Goal: Transaction & Acquisition: Obtain resource

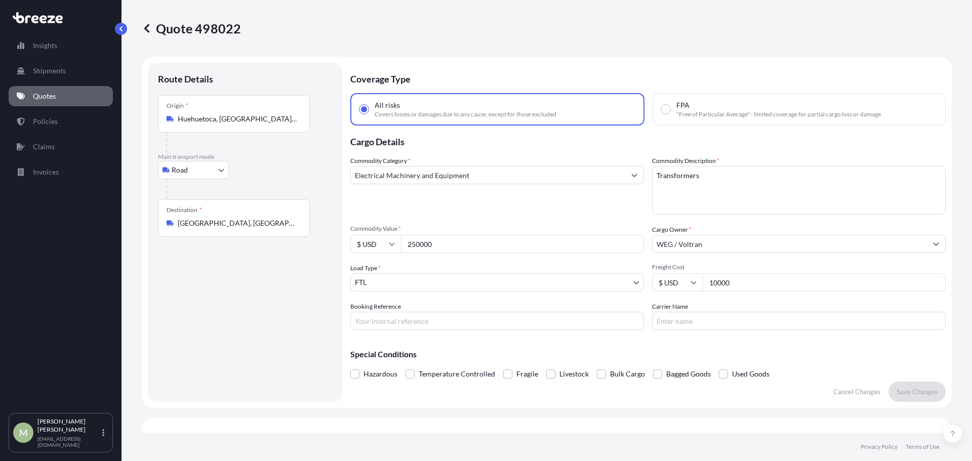
select select "Road"
select select "2"
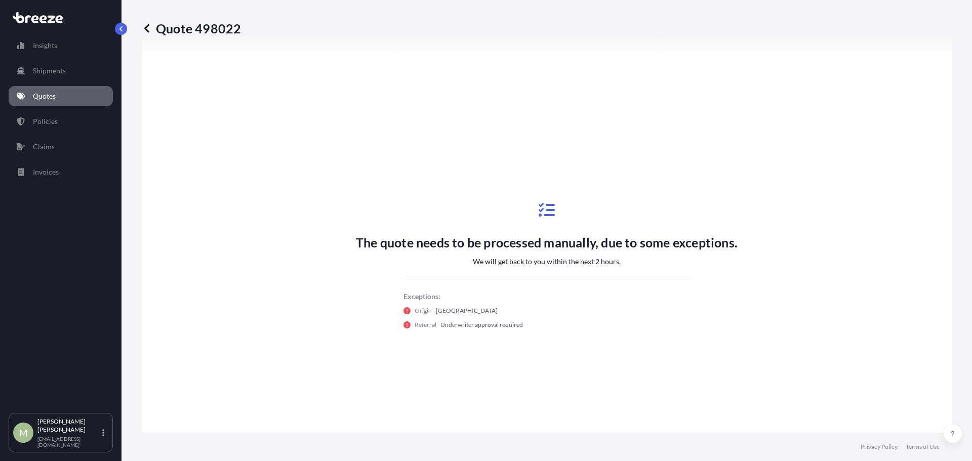
click at [51, 92] on p "Quotes" at bounding box center [44, 96] width 23 height 10
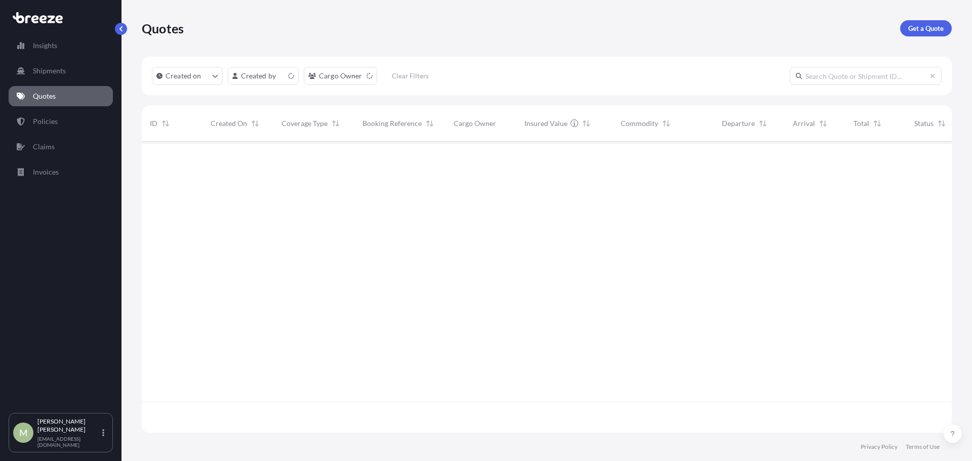
scroll to position [289, 803]
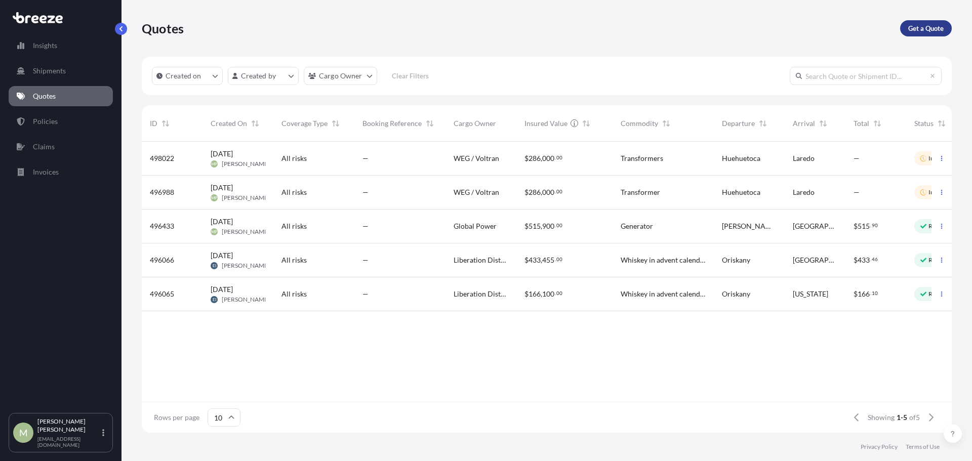
click at [927, 26] on p "Get a Quote" at bounding box center [926, 28] width 35 height 10
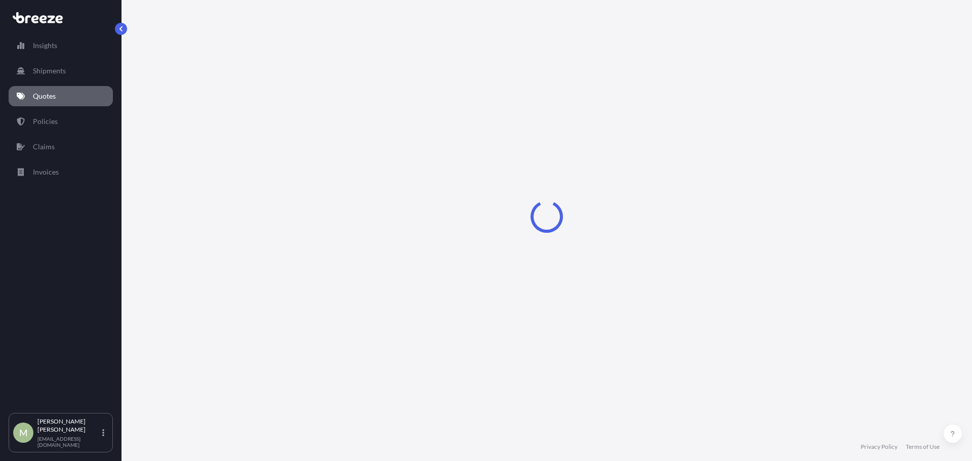
select select "Sea"
select select "1"
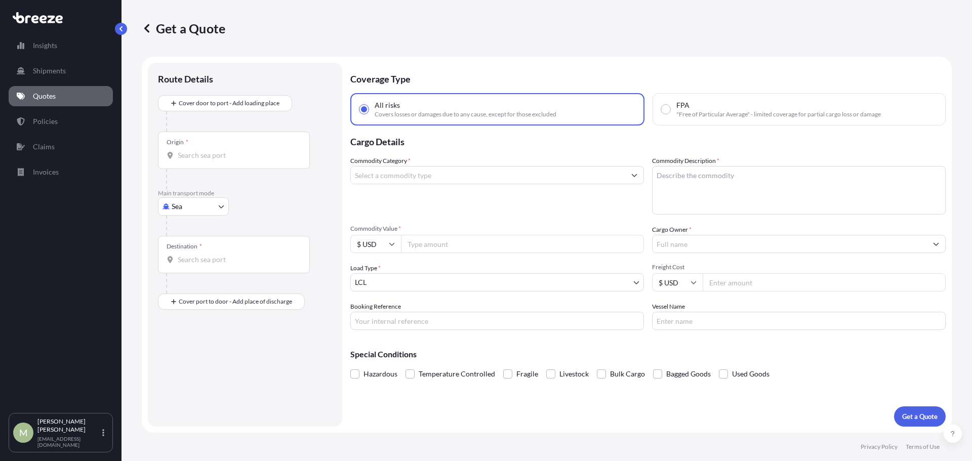
click at [232, 149] on div "Origin *" at bounding box center [234, 150] width 152 height 37
click at [232, 150] on input "Origin *" at bounding box center [238, 155] width 120 height 10
click at [196, 211] on body "0 options available. Insights Shipments Quotes Policies Claims Invoices M [PERS…" at bounding box center [486, 230] width 972 height 461
click at [197, 273] on div "Road" at bounding box center [193, 269] width 63 height 18
select select "Road"
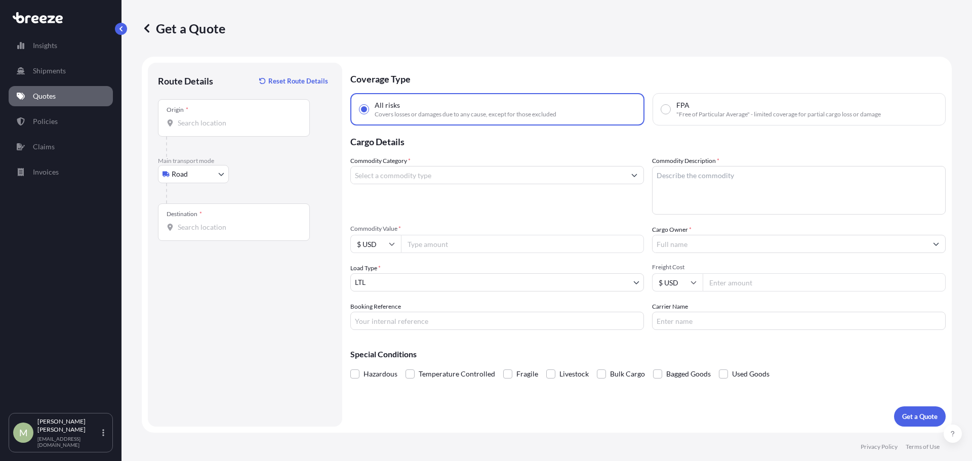
click at [225, 116] on div "Origin *" at bounding box center [234, 117] width 152 height 37
click at [225, 118] on input "Origin *" at bounding box center [238, 123] width 120 height 10
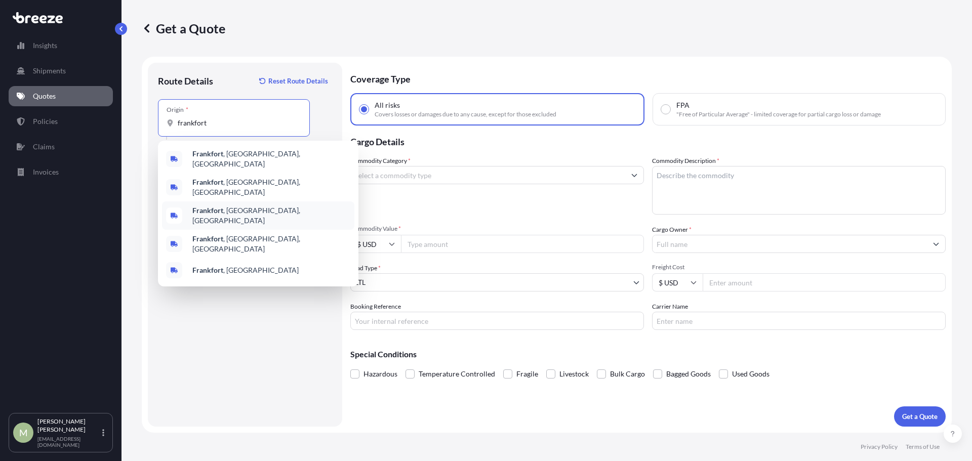
click at [244, 206] on span "[GEOGRAPHIC_DATA] , [GEOGRAPHIC_DATA], [GEOGRAPHIC_DATA]" at bounding box center [271, 216] width 158 height 20
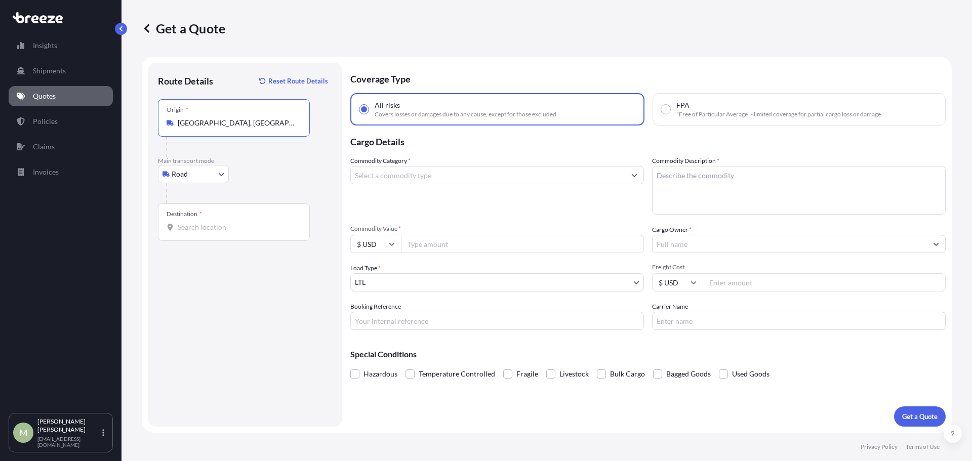
type input "[GEOGRAPHIC_DATA], [GEOGRAPHIC_DATA], [GEOGRAPHIC_DATA]"
click at [213, 219] on div "Destination *" at bounding box center [234, 222] width 152 height 37
click at [213, 222] on input "Destination *" at bounding box center [238, 227] width 120 height 10
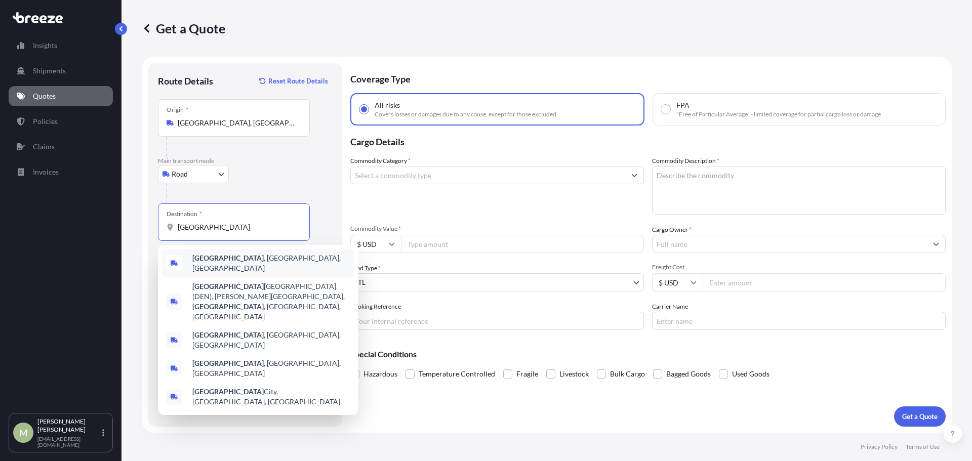
click at [220, 261] on span "[GEOGRAPHIC_DATA] , [GEOGRAPHIC_DATA], [GEOGRAPHIC_DATA]" at bounding box center [271, 263] width 158 height 20
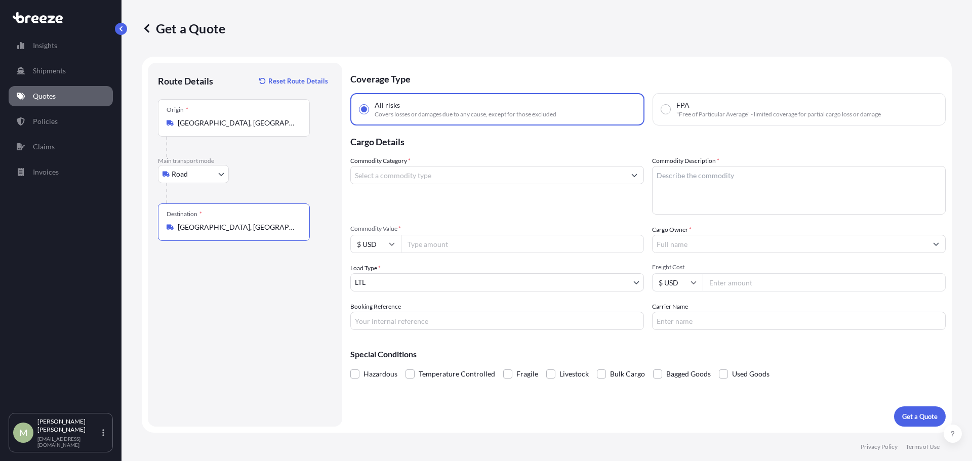
type input "[GEOGRAPHIC_DATA], [GEOGRAPHIC_DATA], [GEOGRAPHIC_DATA]"
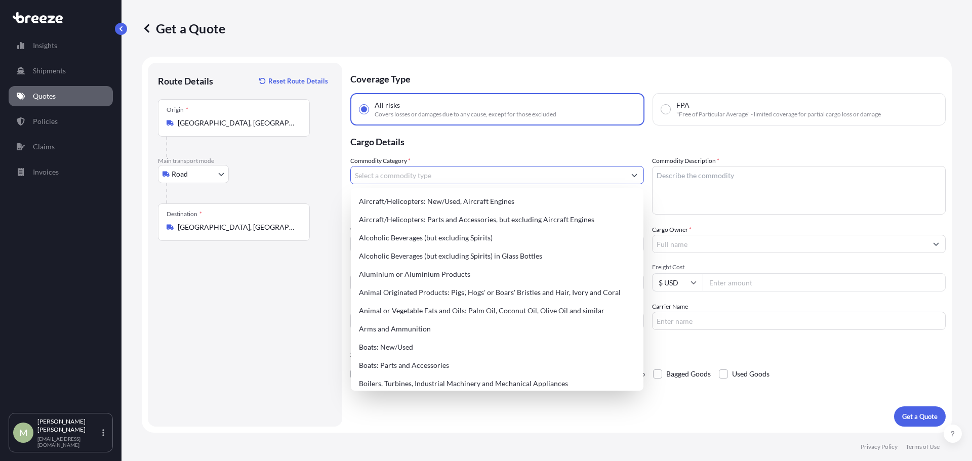
click at [452, 178] on input "Commodity Category *" at bounding box center [488, 175] width 275 height 18
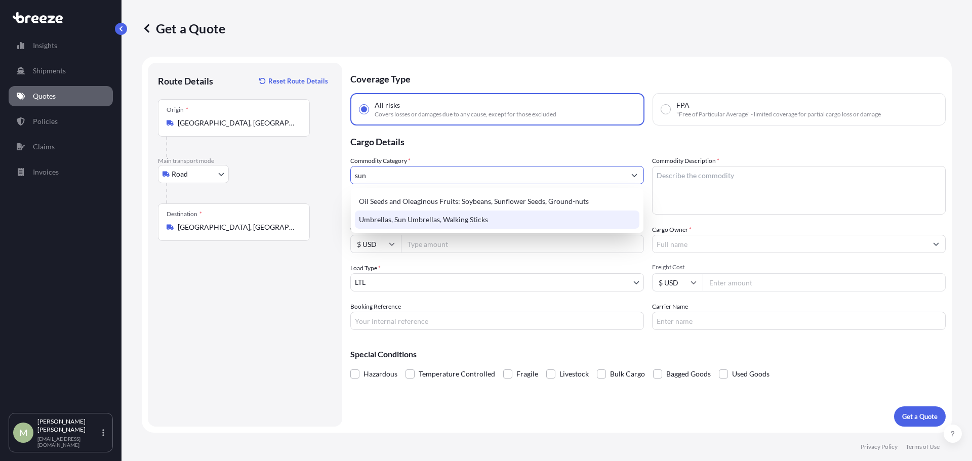
click at [470, 217] on div "Umbrellas, Sun Umbrellas, Walking Sticks" at bounding box center [497, 220] width 285 height 18
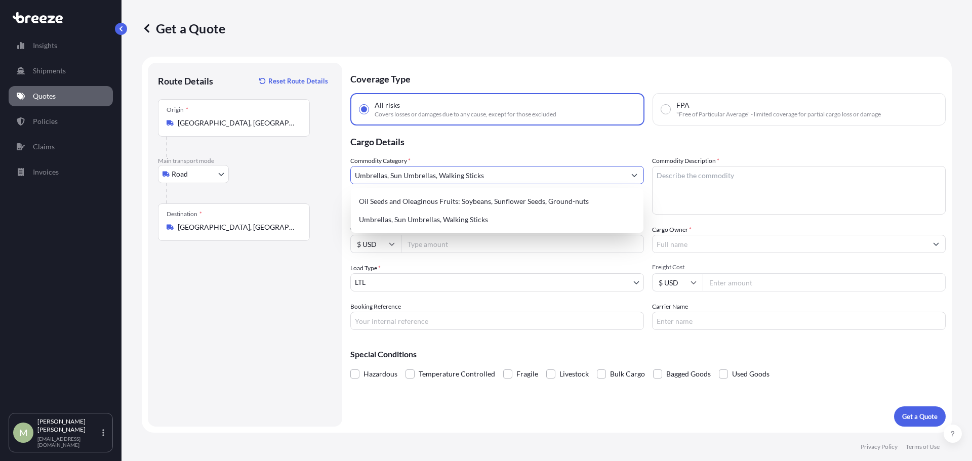
type input "Umbrellas, Sun Umbrellas, Walking Sticks"
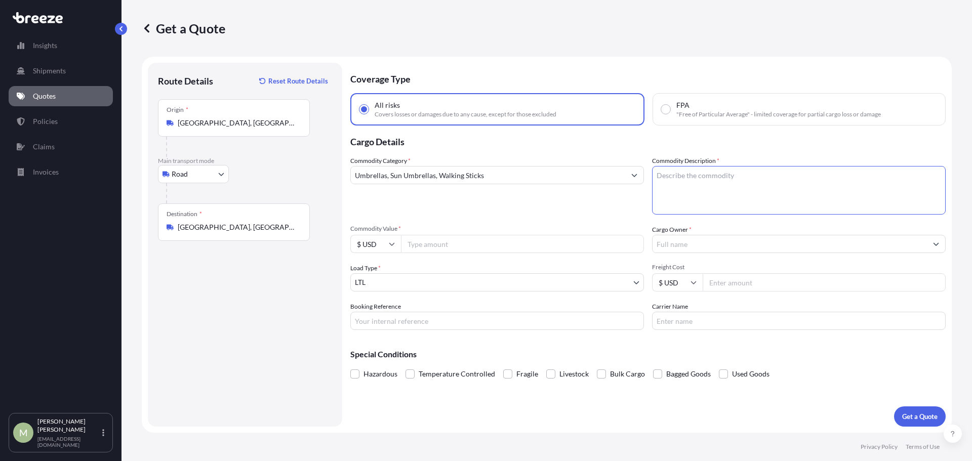
click at [744, 184] on textarea "Commodity Description *" at bounding box center [799, 190] width 294 height 49
type textarea "Sunshades"
click at [487, 246] on input "Commodity Value *" at bounding box center [522, 244] width 243 height 18
type input "150000"
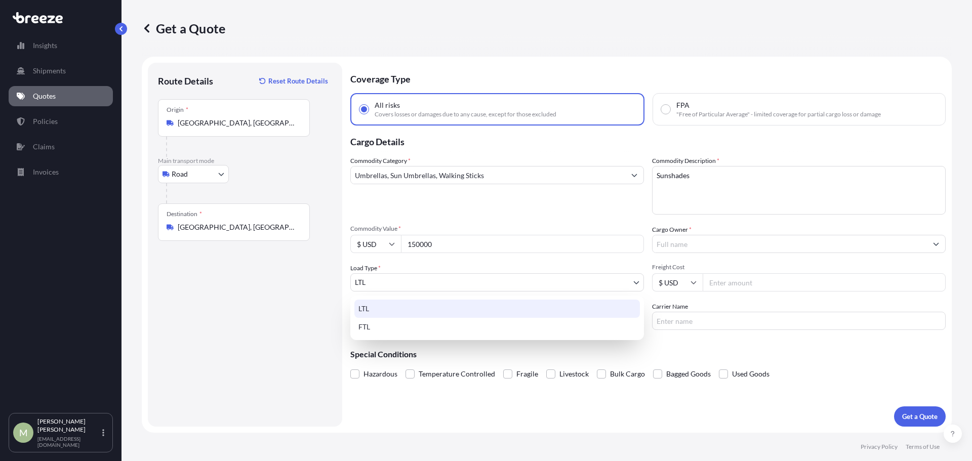
click at [467, 276] on body "Insights Shipments Quotes Policies Claims Invoices M [PERSON_NAME] [EMAIL_ADDRE…" at bounding box center [486, 230] width 972 height 461
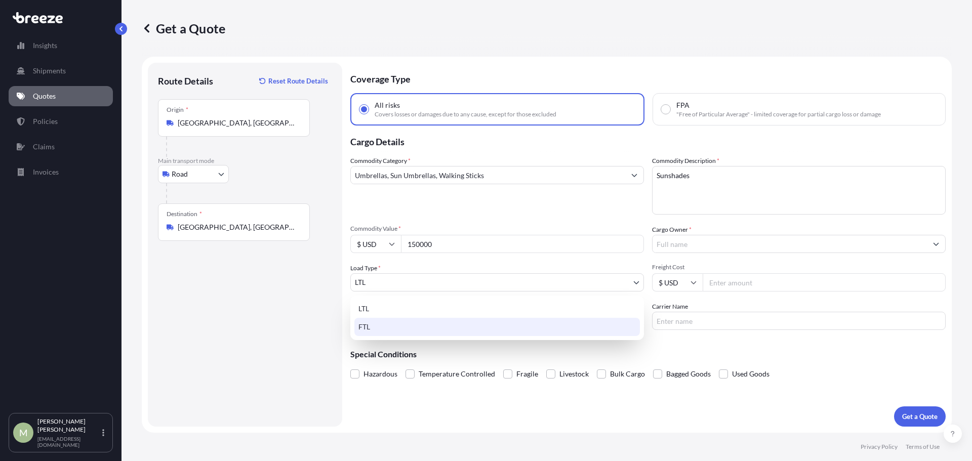
click at [405, 327] on div "FTL" at bounding box center [498, 327] width 286 height 18
select select "2"
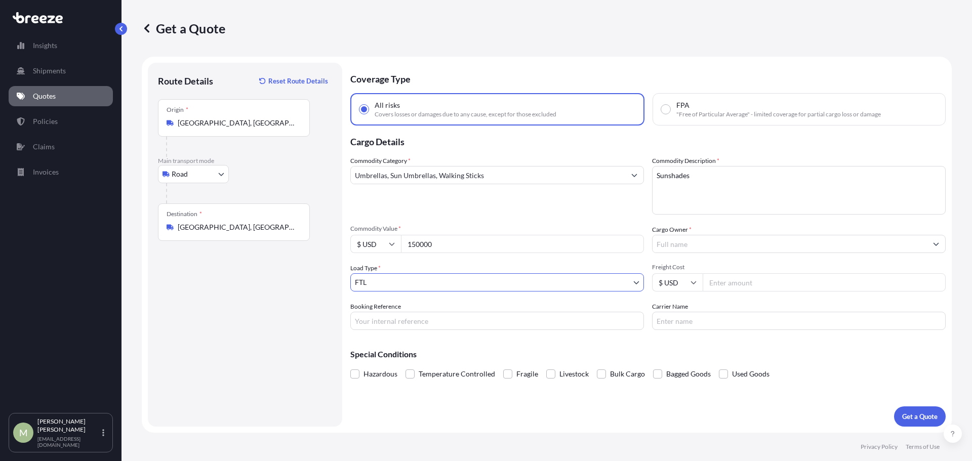
click at [718, 244] on input "Cargo Owner *" at bounding box center [790, 244] width 275 height 18
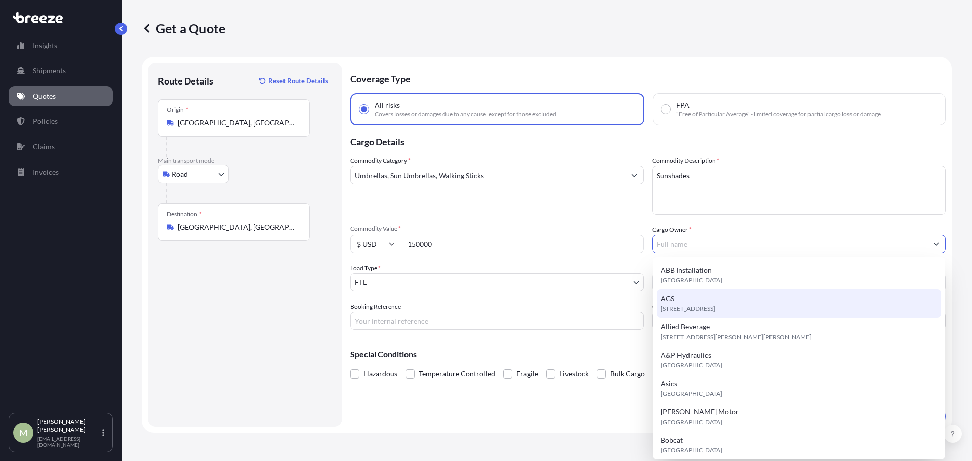
click at [716, 311] on span "[STREET_ADDRESS]" at bounding box center [688, 309] width 55 height 10
type input "AGS"
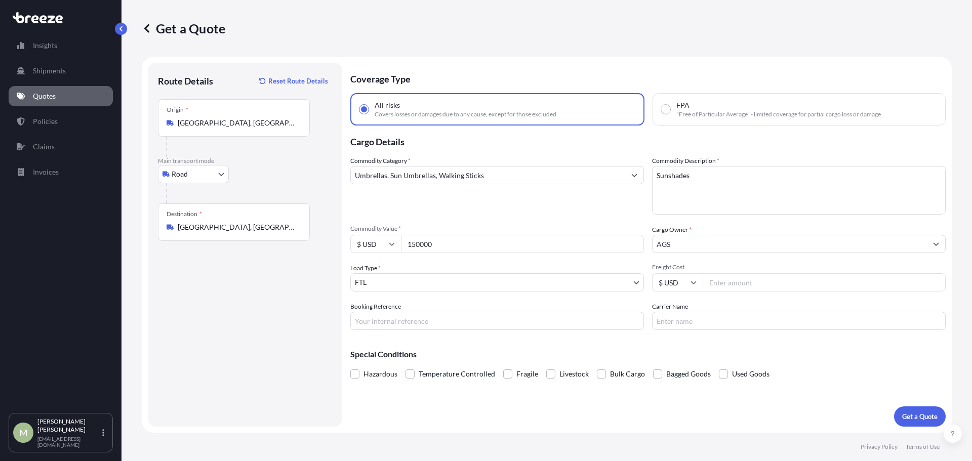
click at [617, 433] on footer "Privacy Policy Terms of Use" at bounding box center [547, 447] width 851 height 28
click at [768, 283] on input "Freight Cost" at bounding box center [824, 283] width 243 height 18
type input "7500"
click at [909, 418] on p "Get a Quote" at bounding box center [920, 417] width 35 height 10
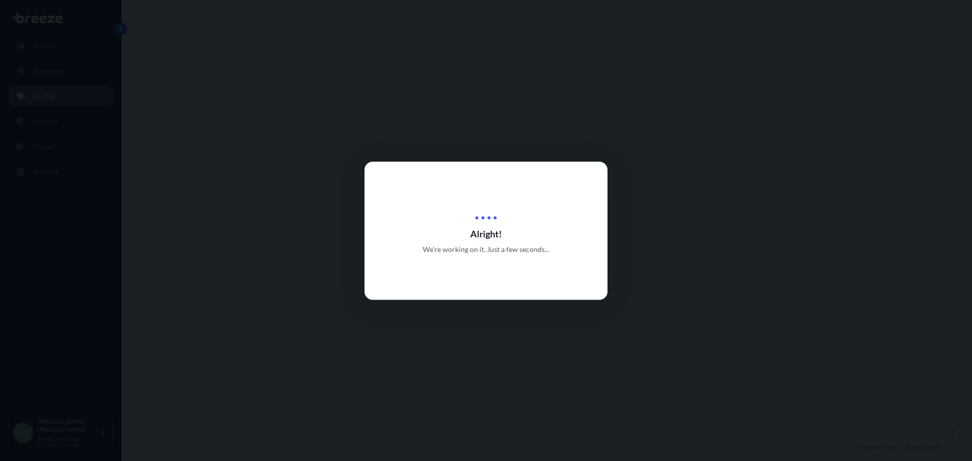
select select "Road"
select select "2"
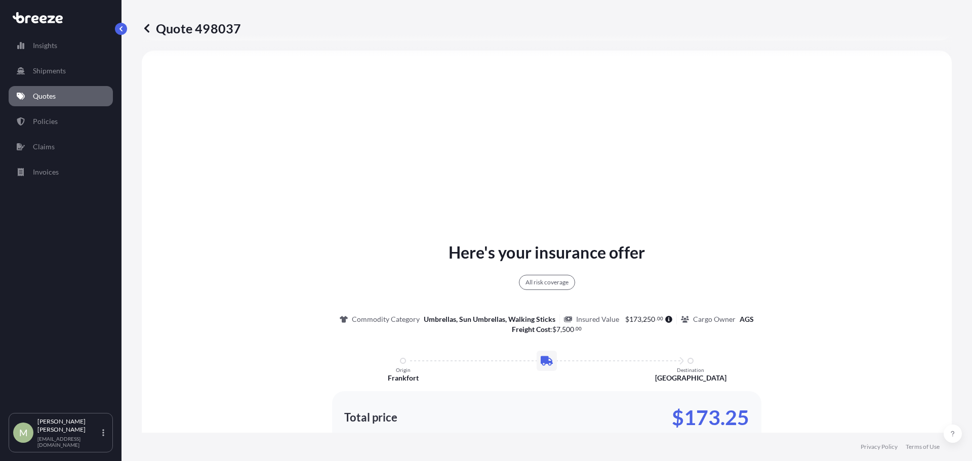
scroll to position [418, 0]
